Goal: Navigation & Orientation: Locate item on page

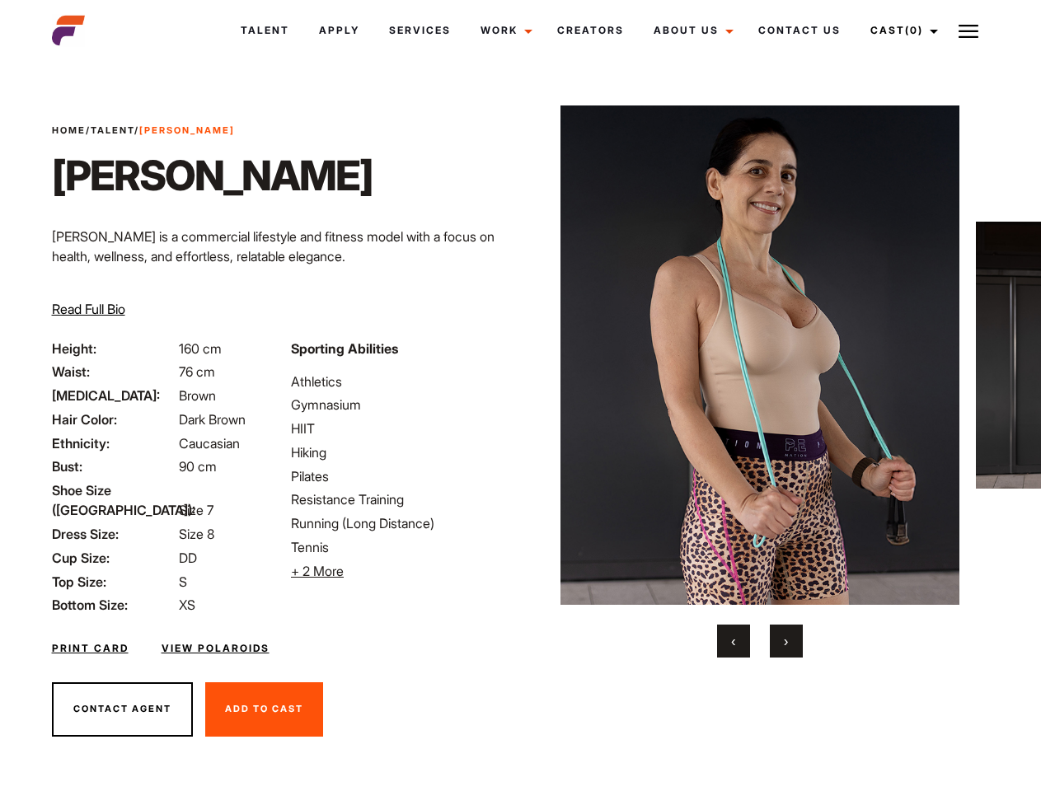
click at [899, 31] on link "Cast (0)" at bounding box center [902, 30] width 92 height 45
click at [969, 31] on img at bounding box center [969, 31] width 20 height 20
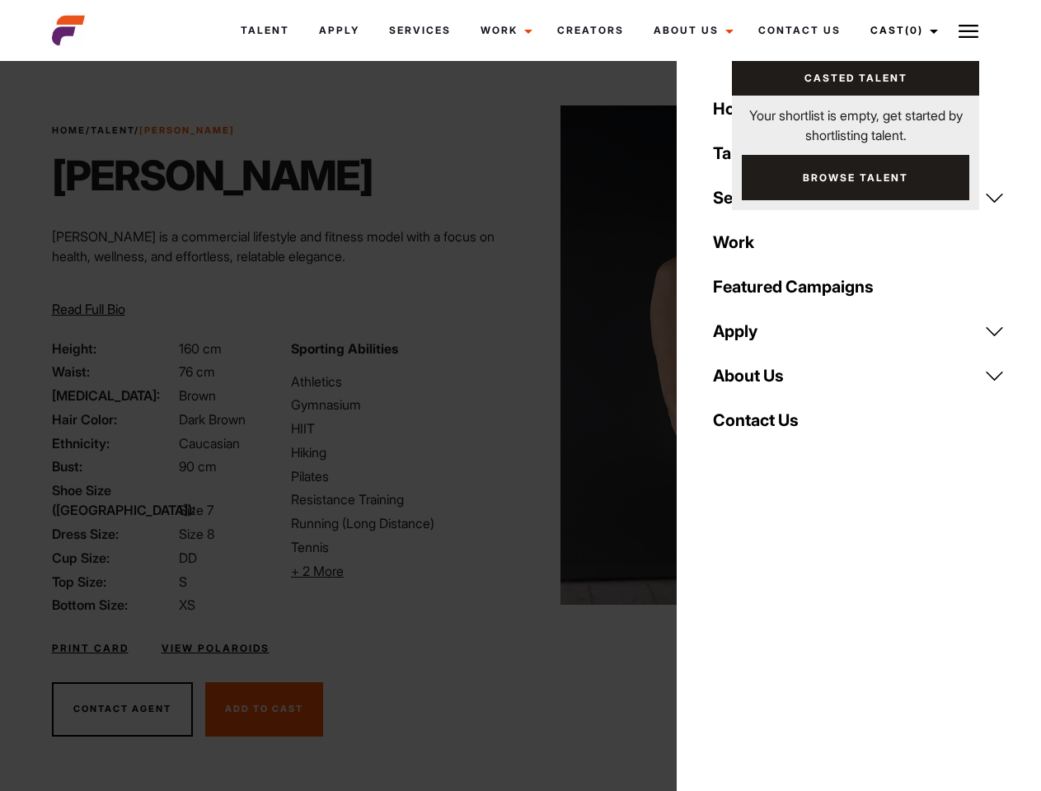
click at [401, 571] on li "+ 2 More Hide More" at bounding box center [400, 571] width 219 height 20
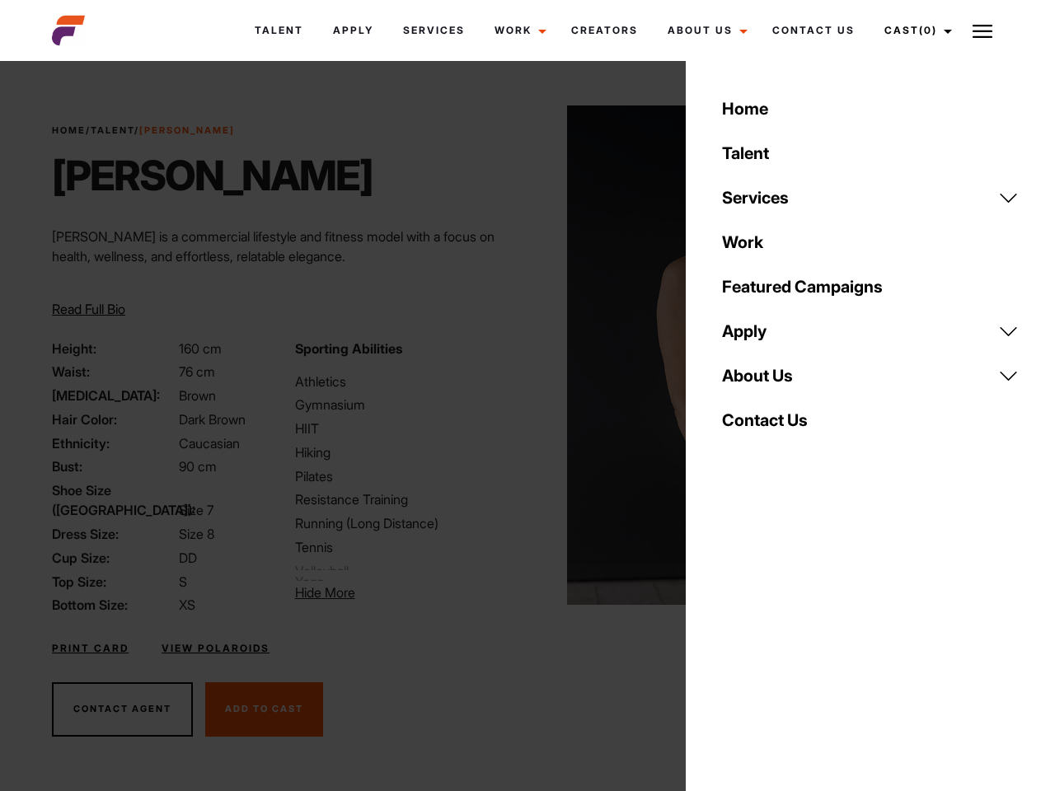
click at [759, 382] on img at bounding box center [767, 356] width 400 height 500
click at [520, 355] on div "Sporting Abilities Athletics Gymnasium HIIT Hiking Pilates Resistance Training …" at bounding box center [406, 483] width 242 height 289
click at [734, 641] on div "Home Talent Services Talent Casting Photography Videography Creative Hair and M…" at bounding box center [870, 395] width 369 height 791
click at [786, 641] on div "Home Talent Services Talent Casting Photography Videography Creative Hair and M…" at bounding box center [870, 395] width 369 height 791
